Goal: Transaction & Acquisition: Obtain resource

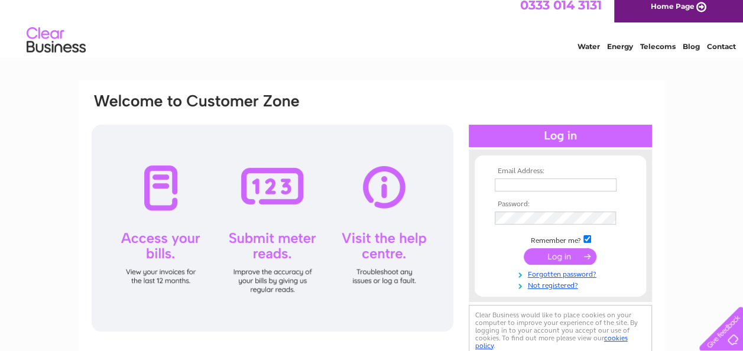
scroll to position [118, 0]
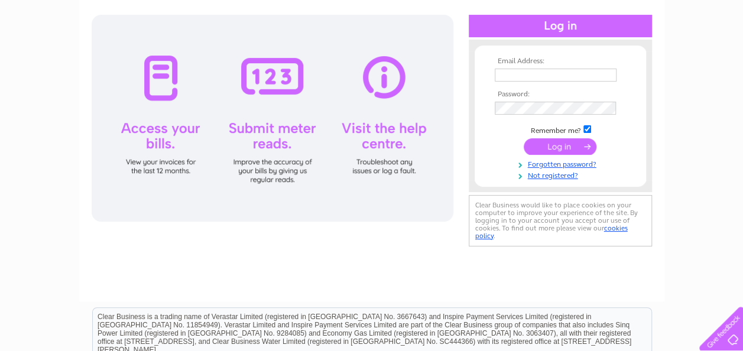
type input "clare.howe38@btinternet.com"
click at [543, 147] on input "submit" at bounding box center [560, 146] width 73 height 17
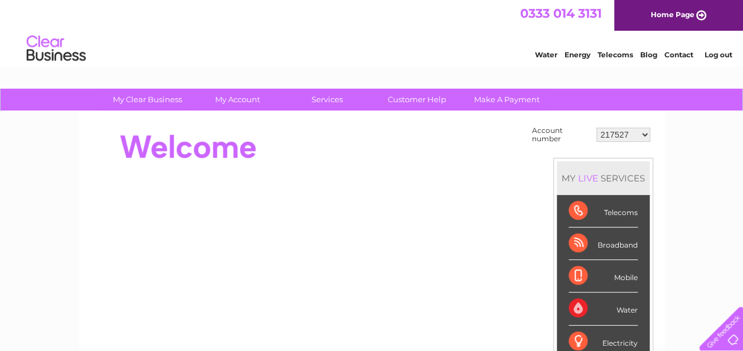
click at [581, 209] on div "Telecoms" at bounding box center [603, 211] width 69 height 33
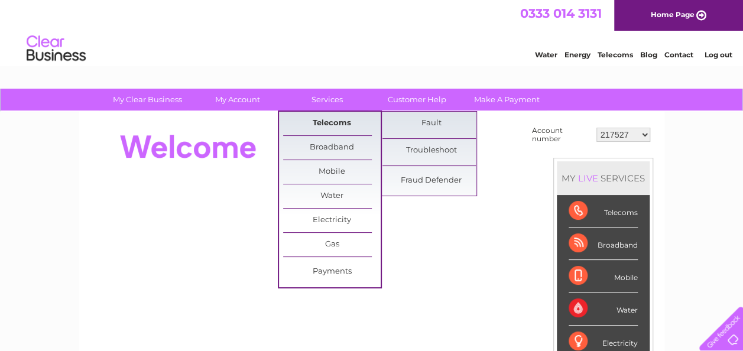
click at [316, 124] on link "Telecoms" at bounding box center [332, 124] width 98 height 24
click at [428, 117] on link "Fault" at bounding box center [432, 124] width 98 height 24
click at [425, 149] on link "Troubleshoot" at bounding box center [432, 151] width 98 height 24
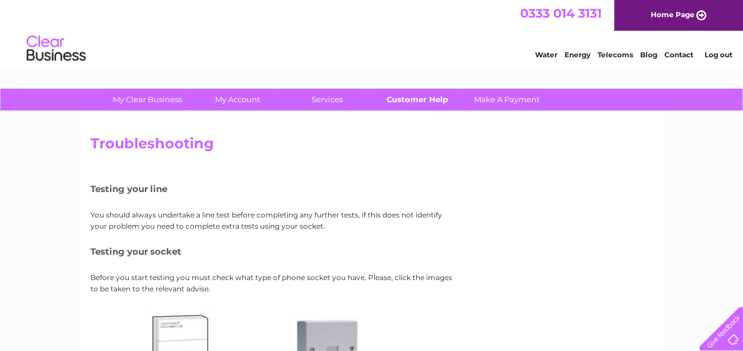
click at [393, 95] on link "Customer Help" at bounding box center [417, 100] width 98 height 22
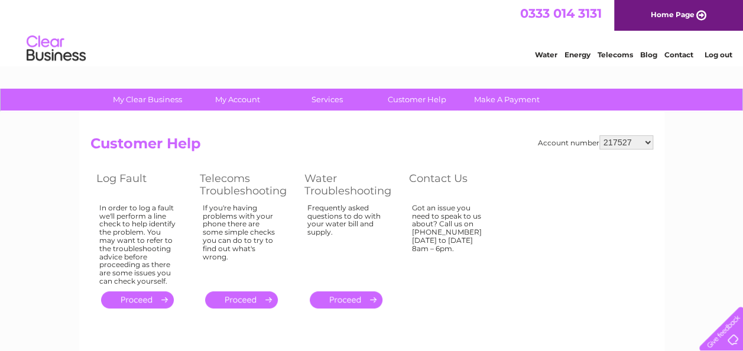
click at [128, 297] on link "." at bounding box center [137, 300] width 73 height 17
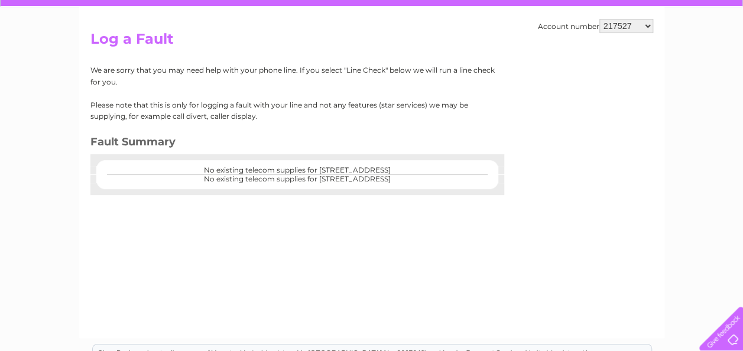
scroll to position [66, 0]
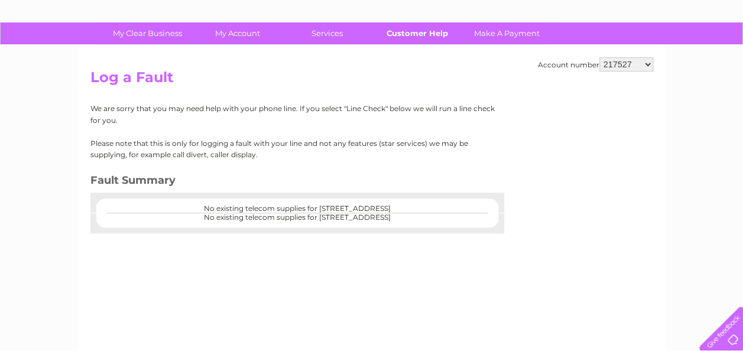
click at [412, 35] on link "Customer Help" at bounding box center [417, 33] width 98 height 22
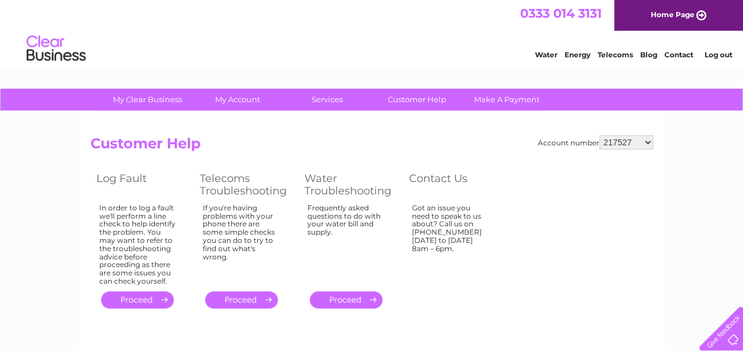
click at [140, 298] on link "." at bounding box center [137, 300] width 73 height 17
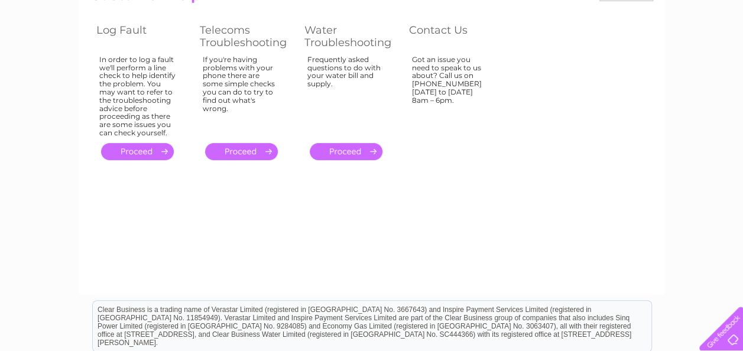
scroll to position [177, 0]
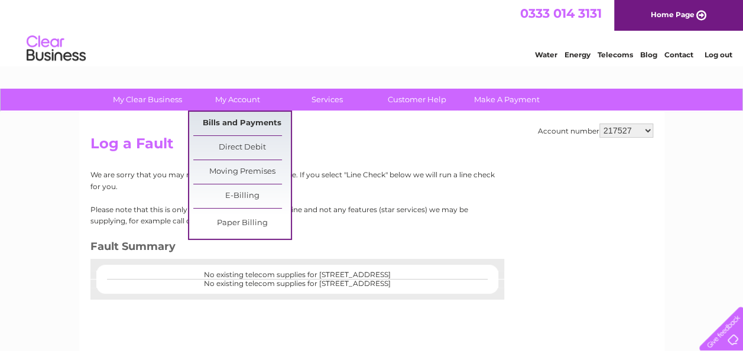
click at [240, 122] on link "Bills and Payments" at bounding box center [242, 124] width 98 height 24
click at [226, 121] on link "Bills and Payments" at bounding box center [242, 124] width 98 height 24
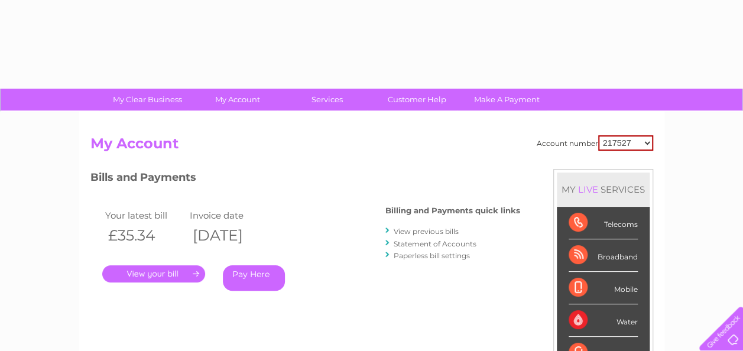
click at [155, 270] on link "." at bounding box center [153, 274] width 103 height 17
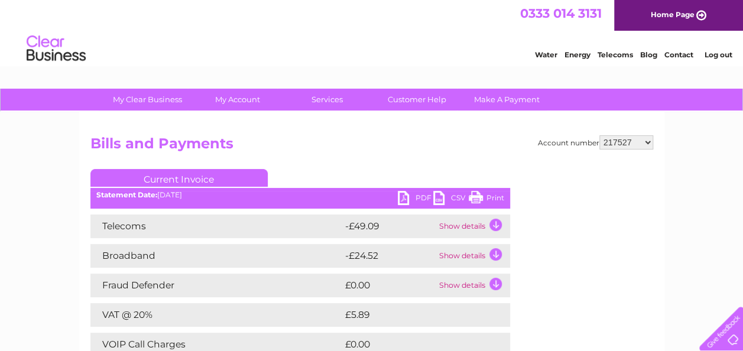
click at [402, 196] on link "PDF" at bounding box center [415, 199] width 35 height 17
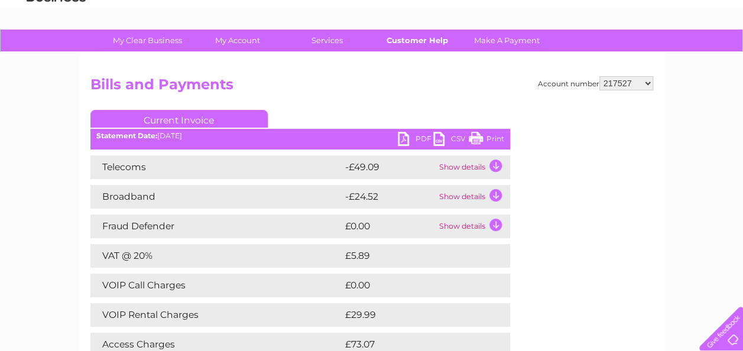
click at [403, 38] on link "Customer Help" at bounding box center [417, 41] width 98 height 22
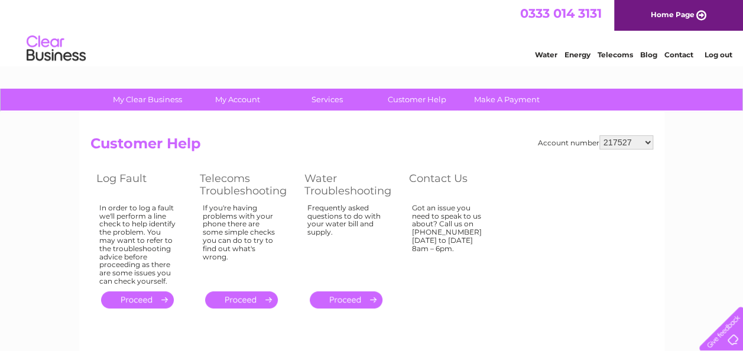
click at [131, 304] on link "." at bounding box center [137, 300] width 73 height 17
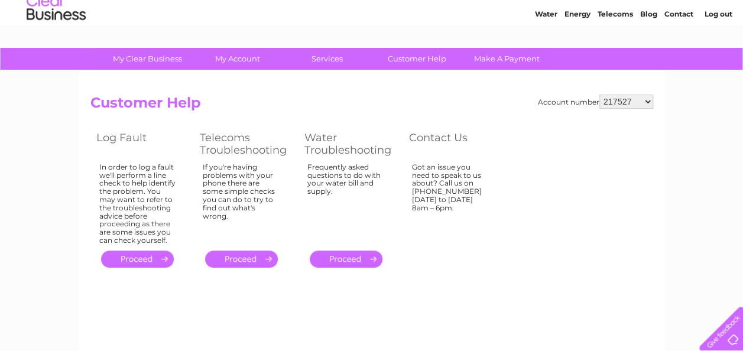
scroll to position [59, 0]
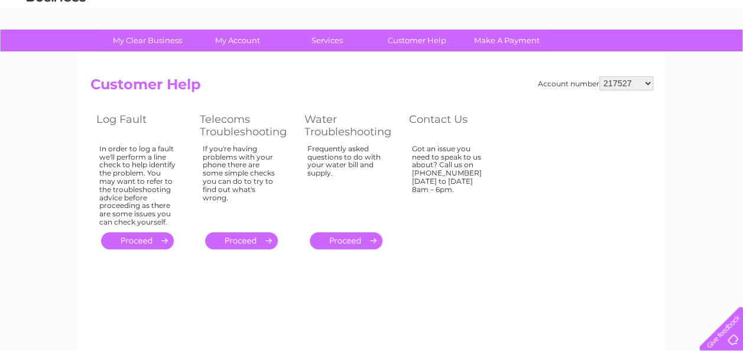
click at [143, 244] on link "." at bounding box center [137, 240] width 73 height 17
